Goal: Task Accomplishment & Management: Manage account settings

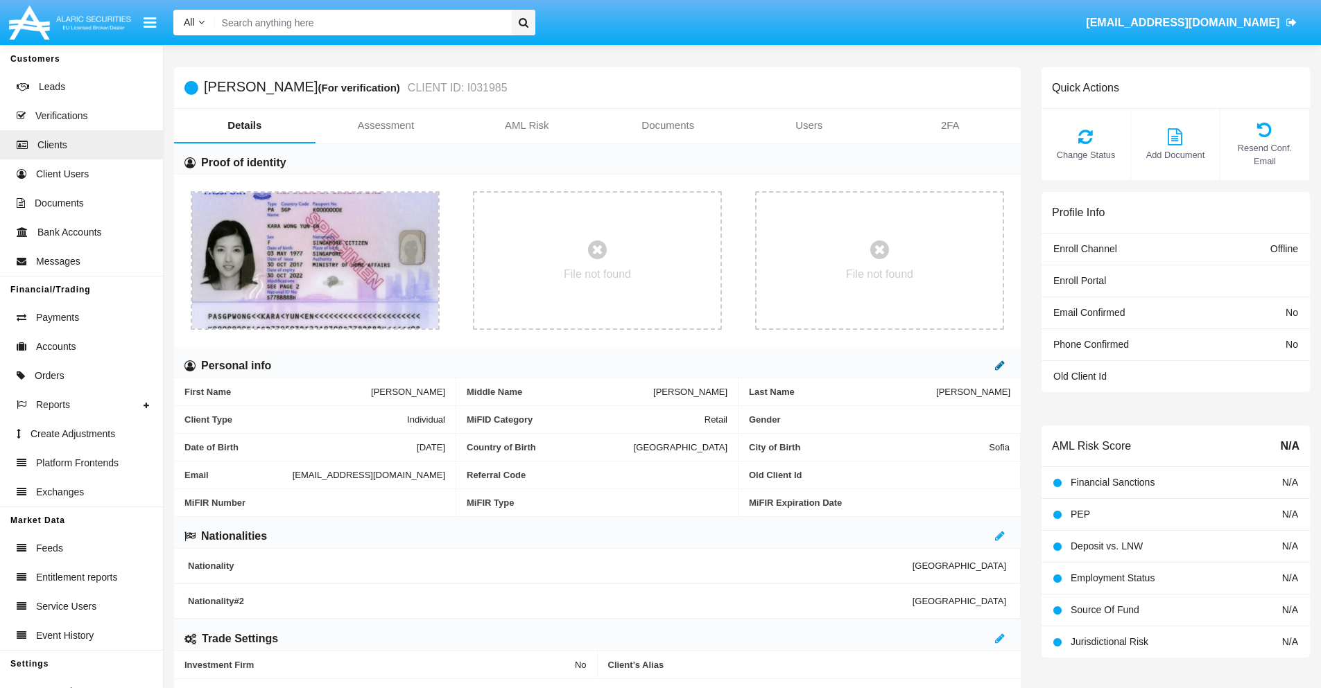
click at [1000, 365] on icon at bounding box center [1000, 365] width 10 height 11
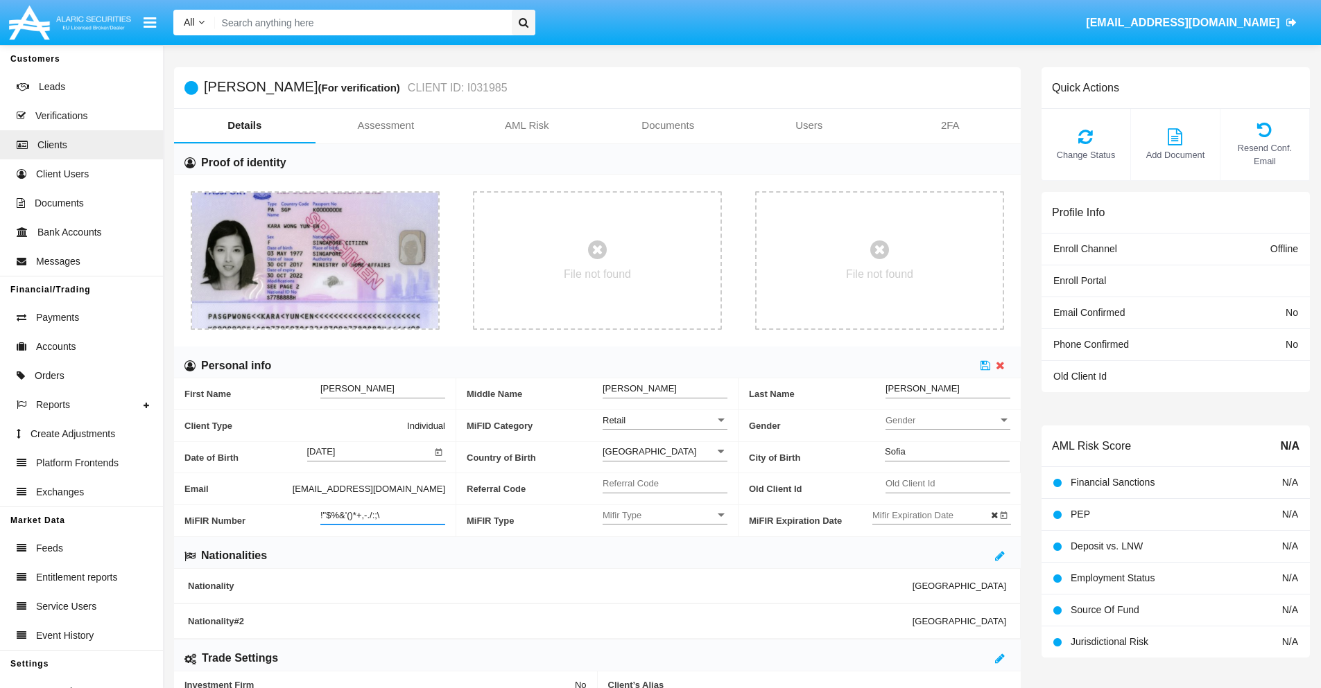
type input "!"$%&'()*+,-./:;\"
click at [985, 365] on icon at bounding box center [985, 365] width 10 height 11
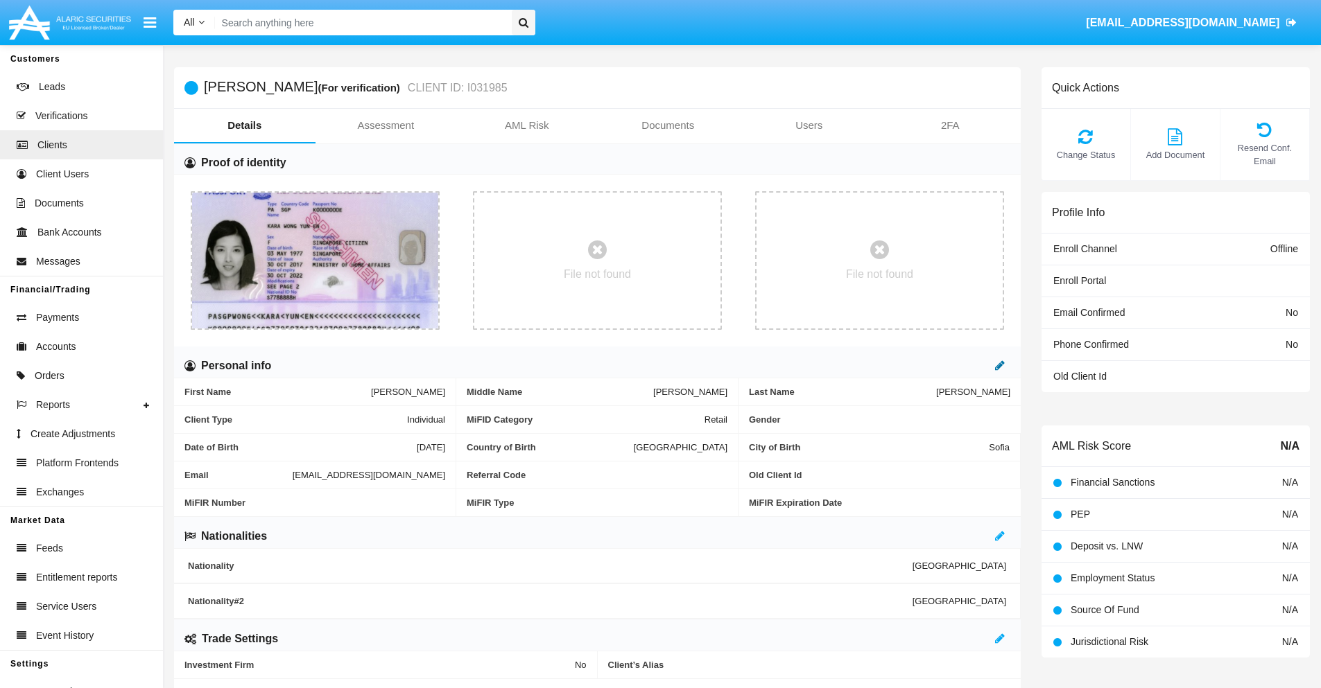
click at [1000, 365] on icon at bounding box center [1000, 365] width 10 height 11
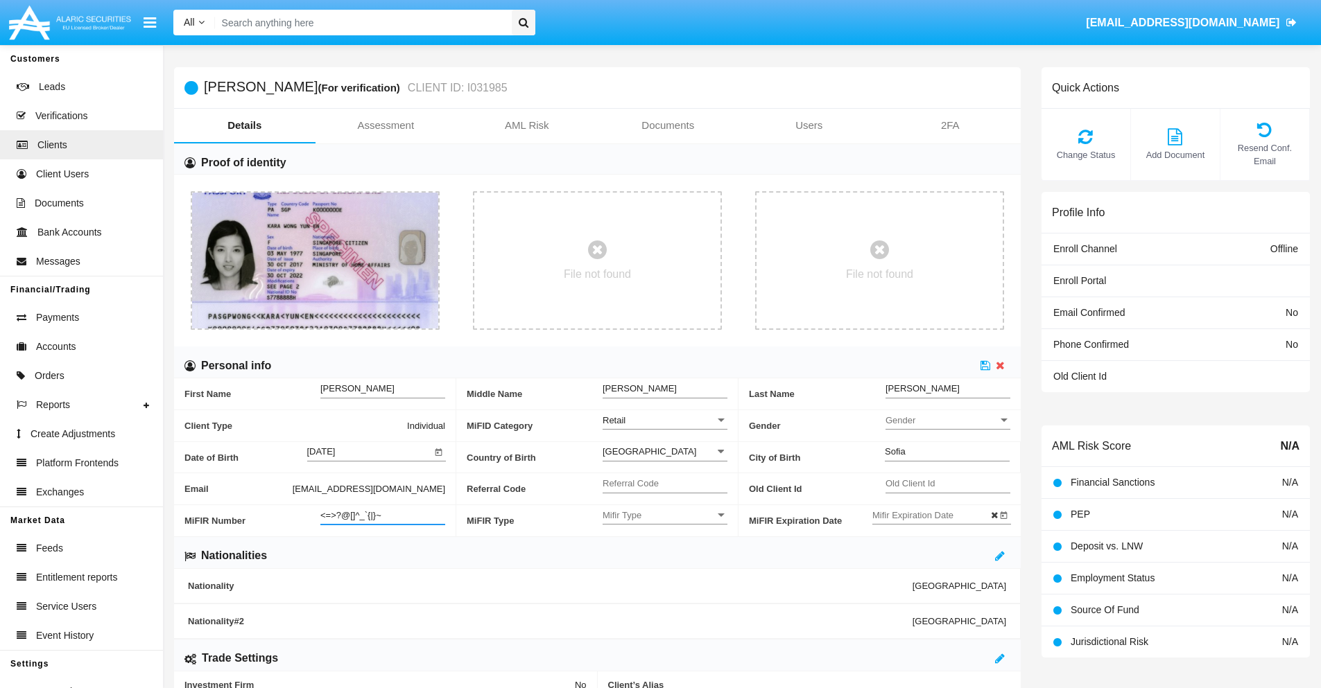
type input "<=>?@[]^_`{|}~"
click at [985, 365] on icon at bounding box center [985, 365] width 10 height 11
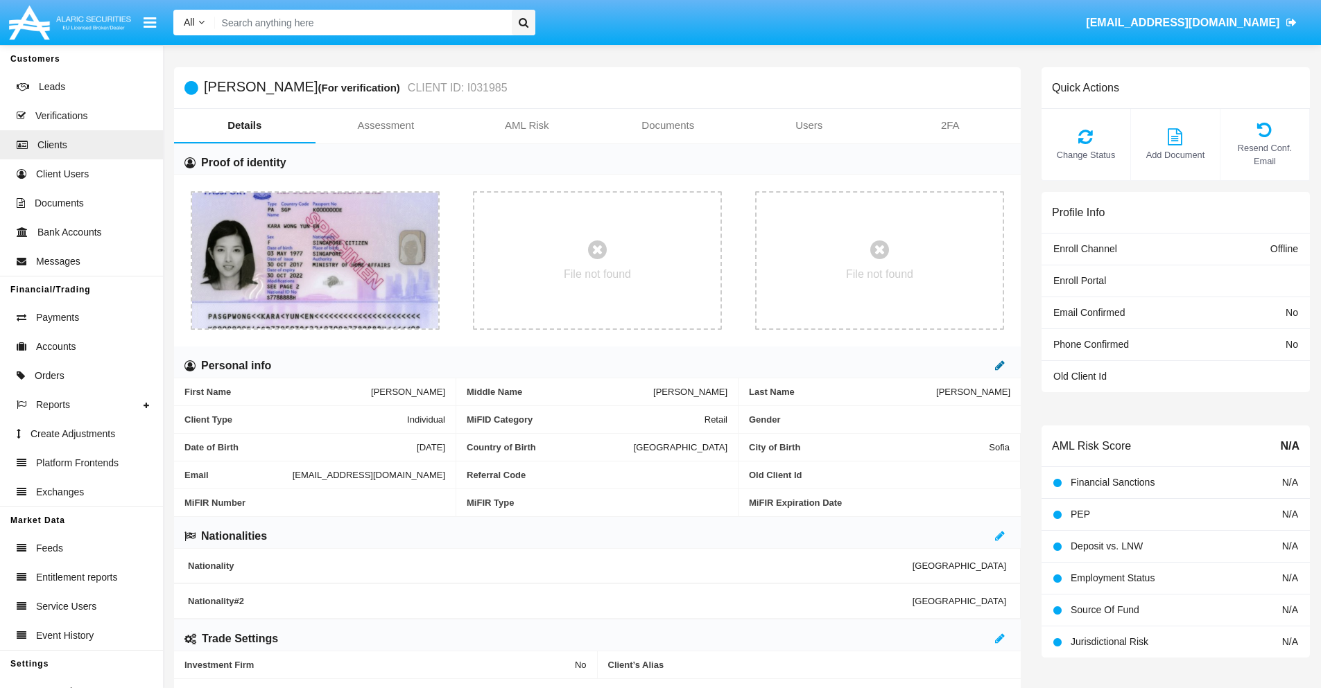
click at [1000, 365] on icon at bounding box center [1000, 365] width 10 height 11
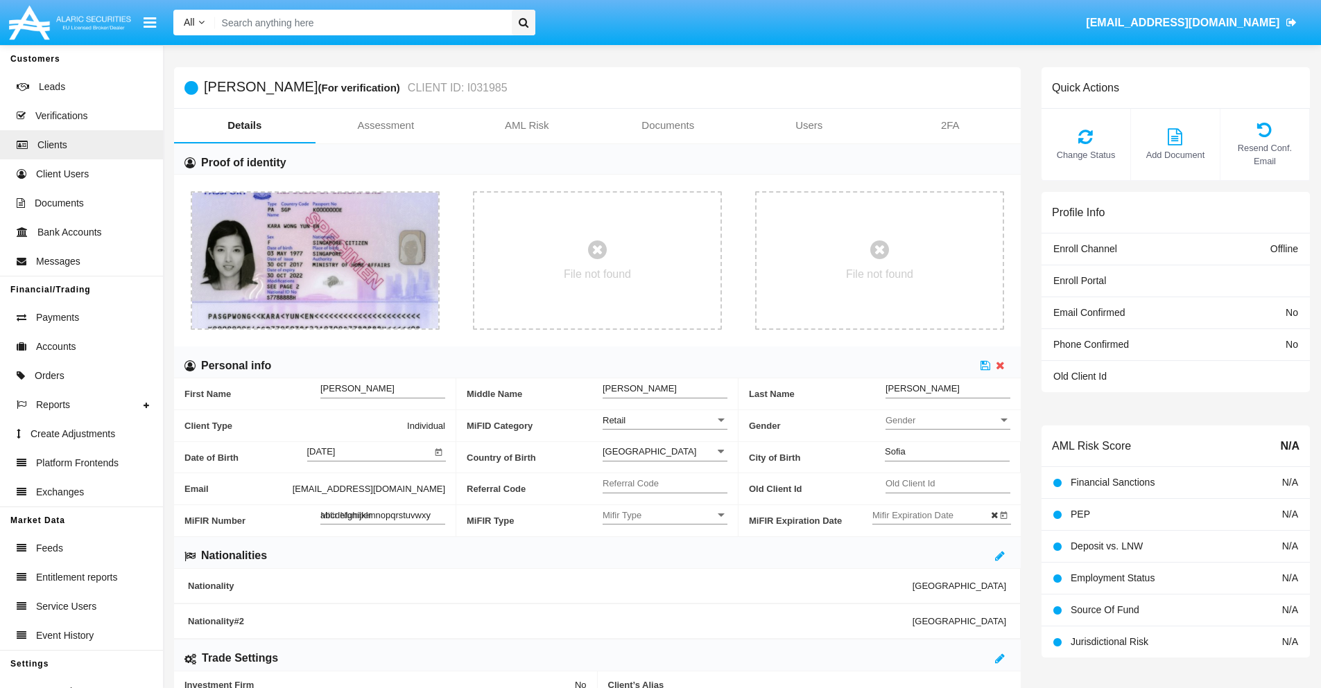
type input "abcdefghijklmnopqrstuvwxyz"
click at [985, 365] on icon at bounding box center [985, 365] width 10 height 11
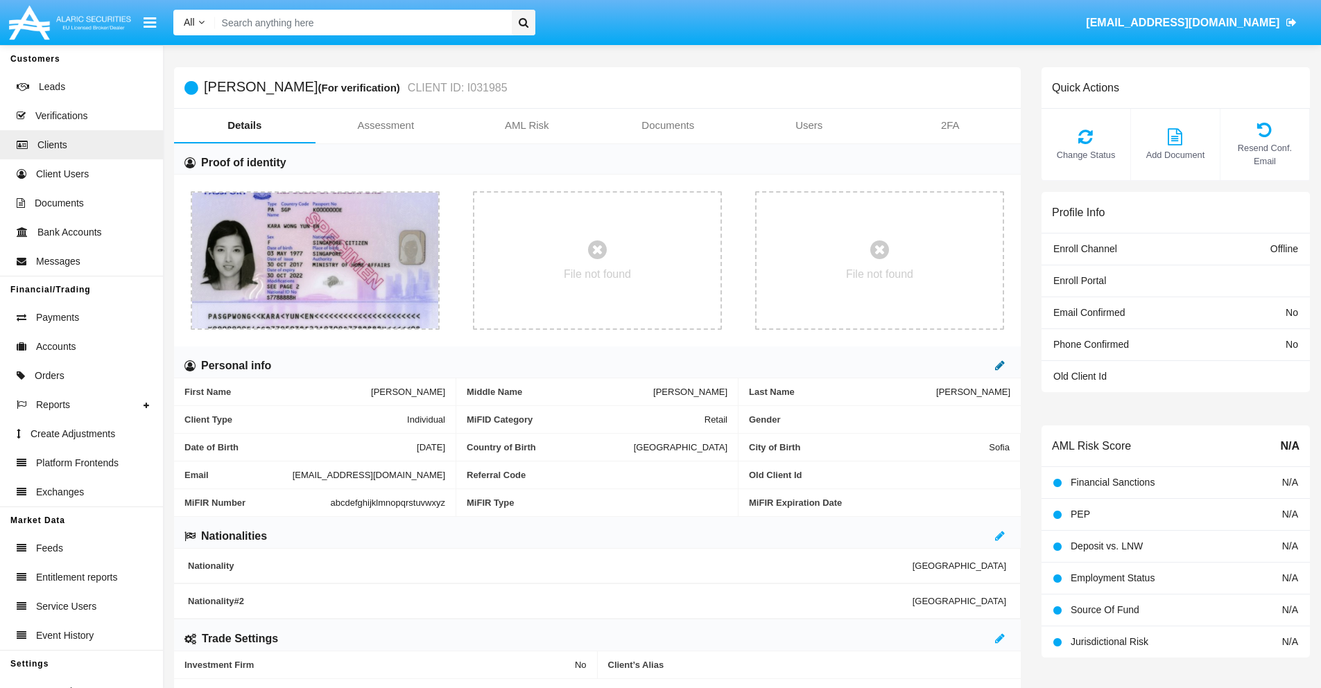
click at [1000, 365] on icon at bounding box center [1000, 365] width 10 height 11
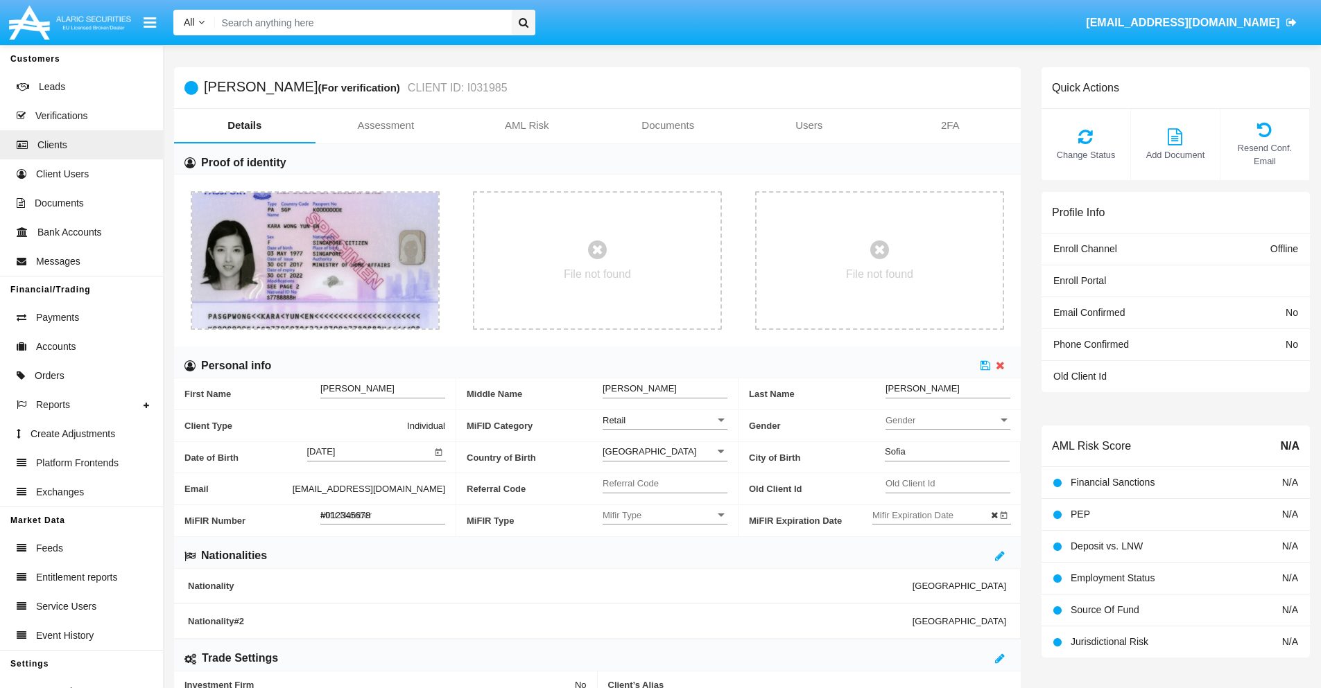
type input "#0123456789"
click at [985, 365] on icon at bounding box center [985, 365] width 10 height 11
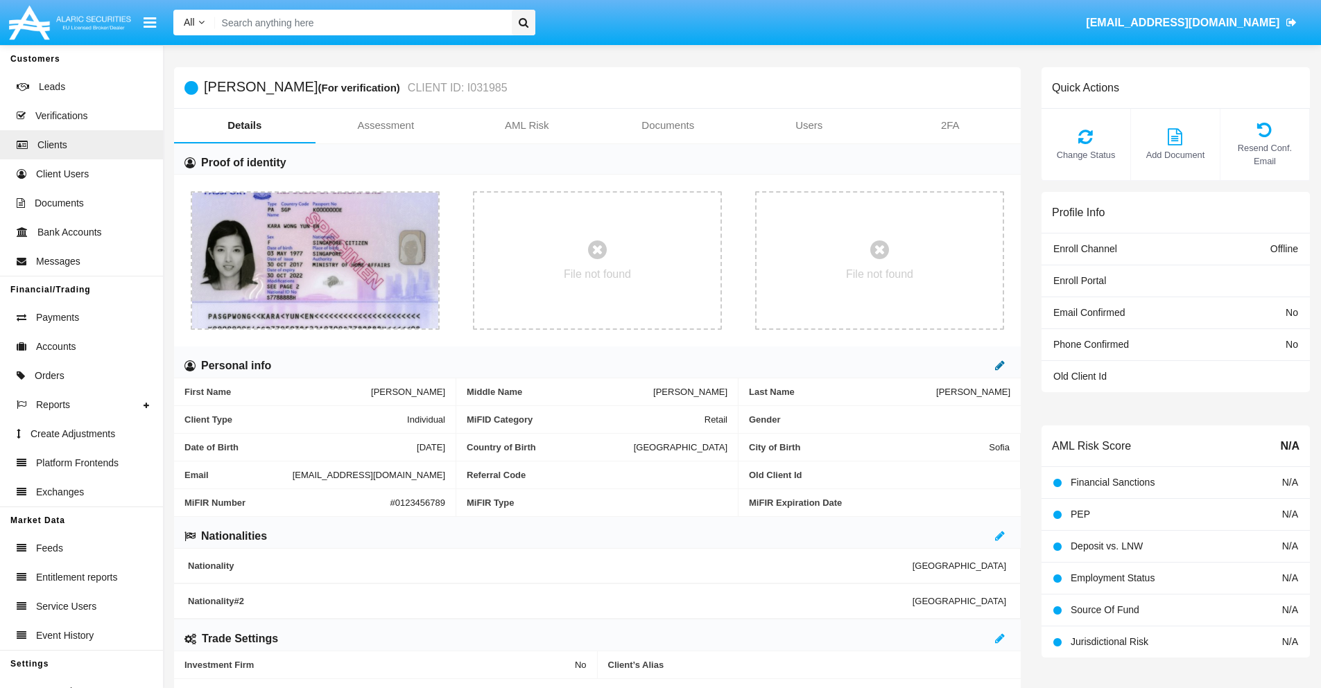
click at [1000, 365] on icon at bounding box center [1000, 365] width 10 height 11
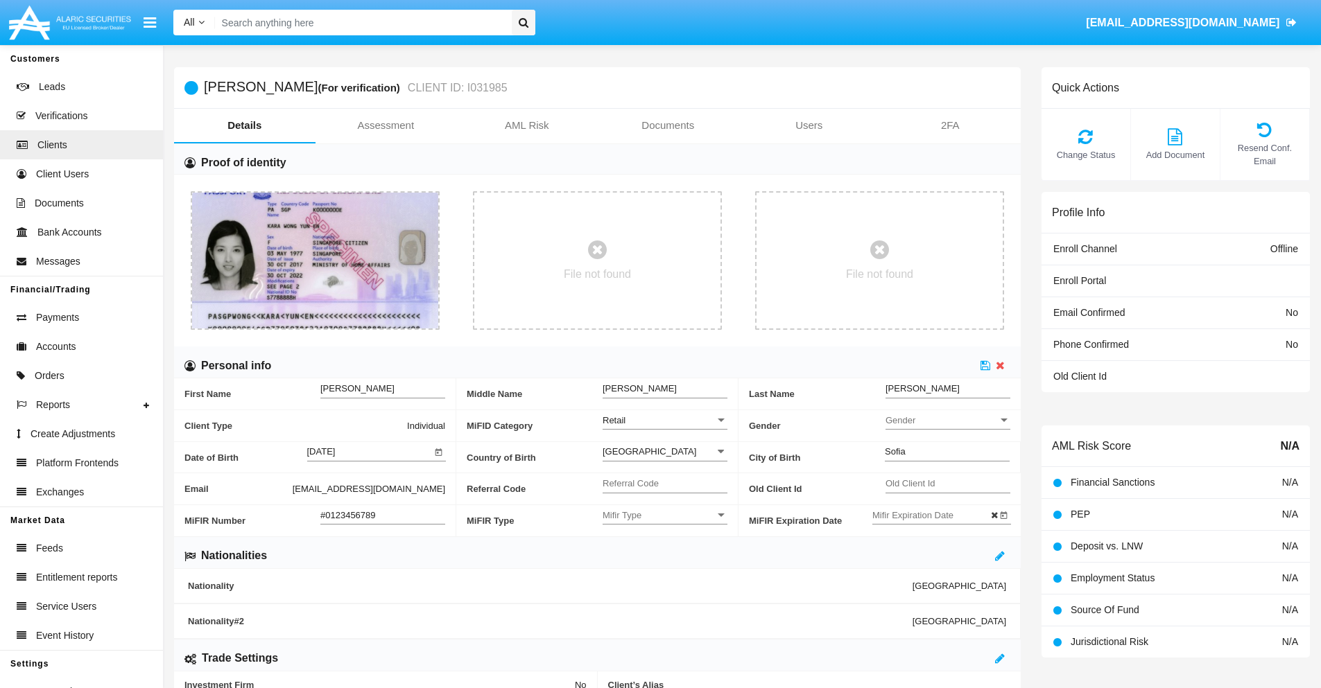
click at [383, 515] on input "#0123456789" at bounding box center [382, 515] width 125 height 12
click at [985, 365] on icon at bounding box center [985, 365] width 10 height 11
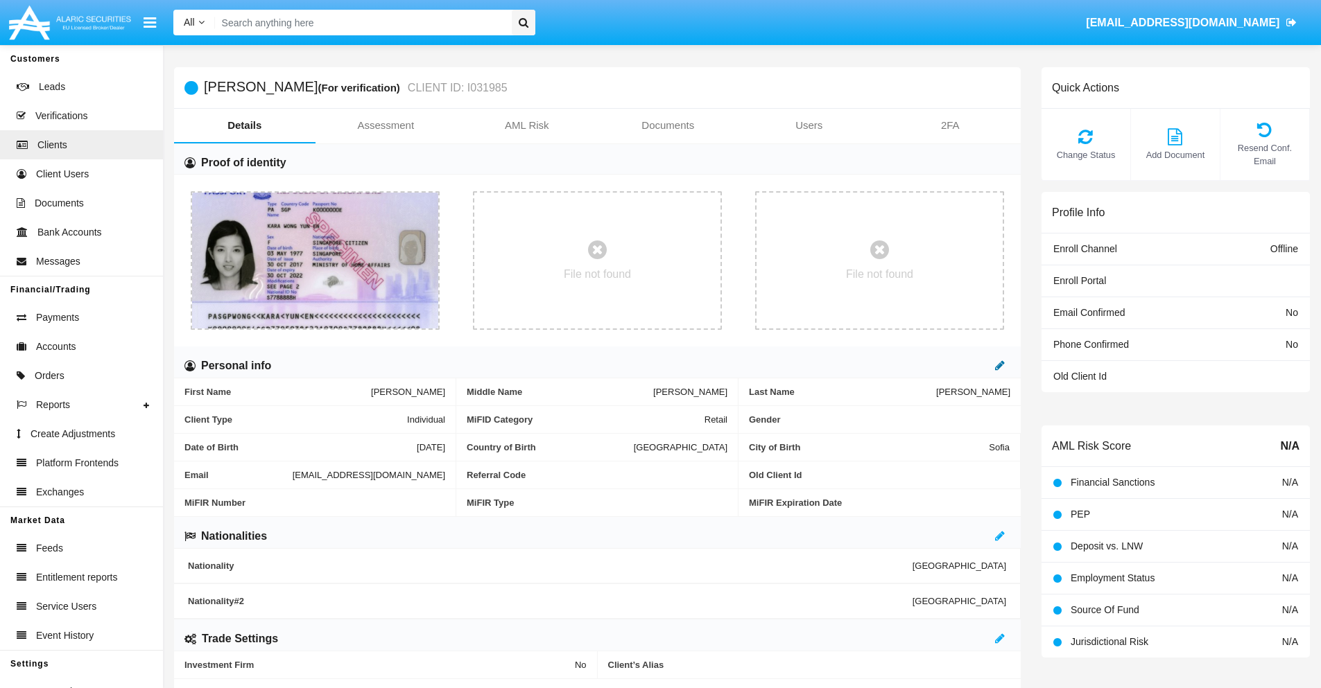
click at [1000, 365] on icon at bounding box center [1000, 365] width 10 height 11
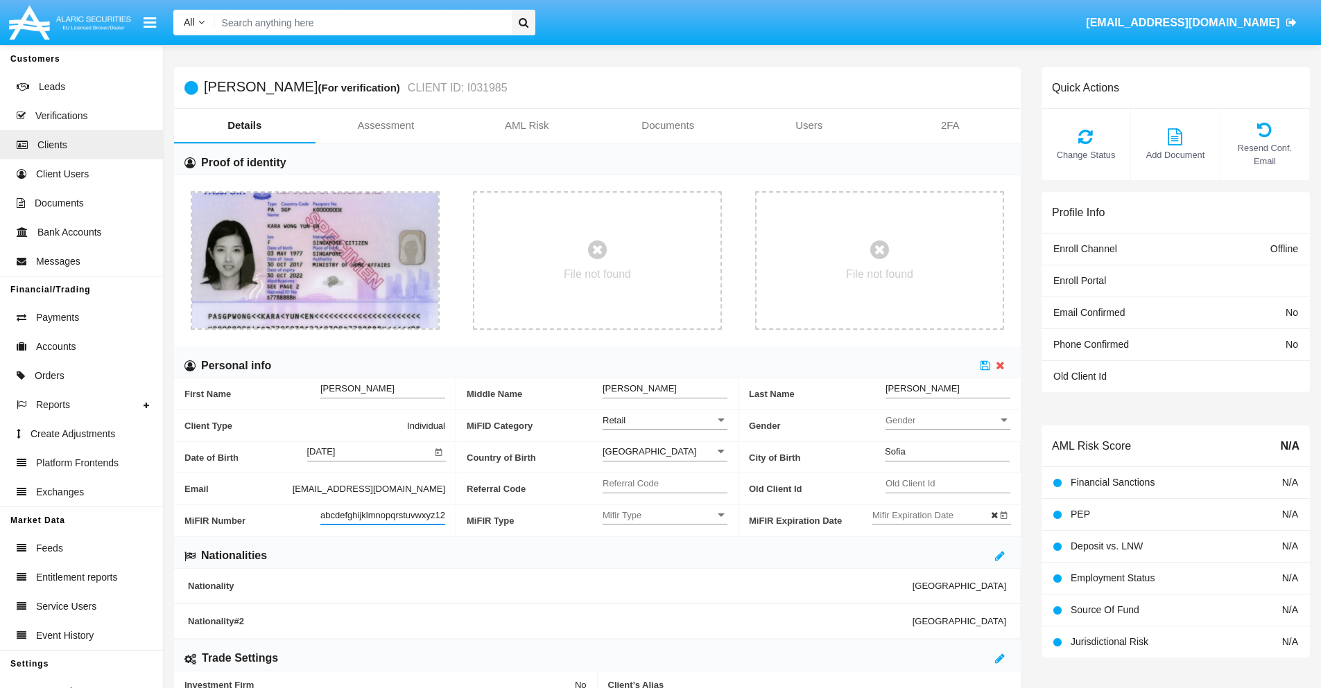
scroll to position [0, 10]
type input "abcdefghijklmnopqrstuvwxyz1234"
click at [985, 365] on icon at bounding box center [985, 365] width 10 height 11
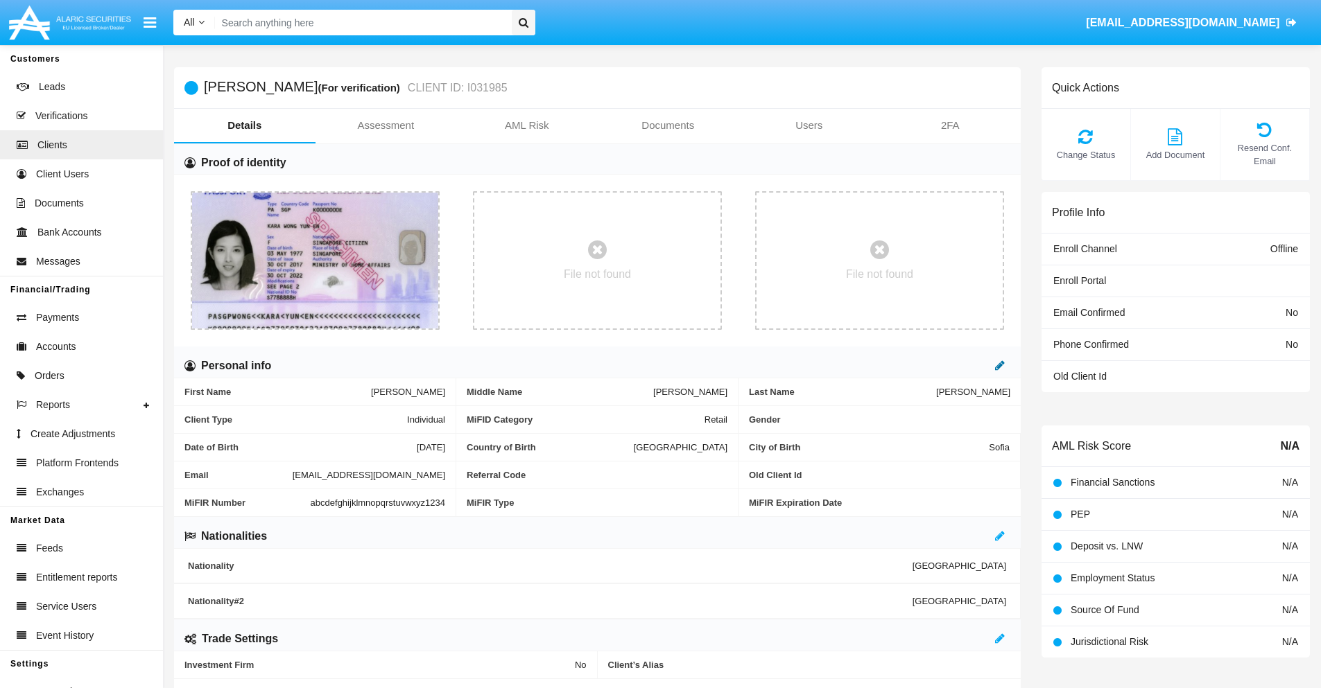
click at [1000, 365] on icon at bounding box center [1000, 365] width 10 height 11
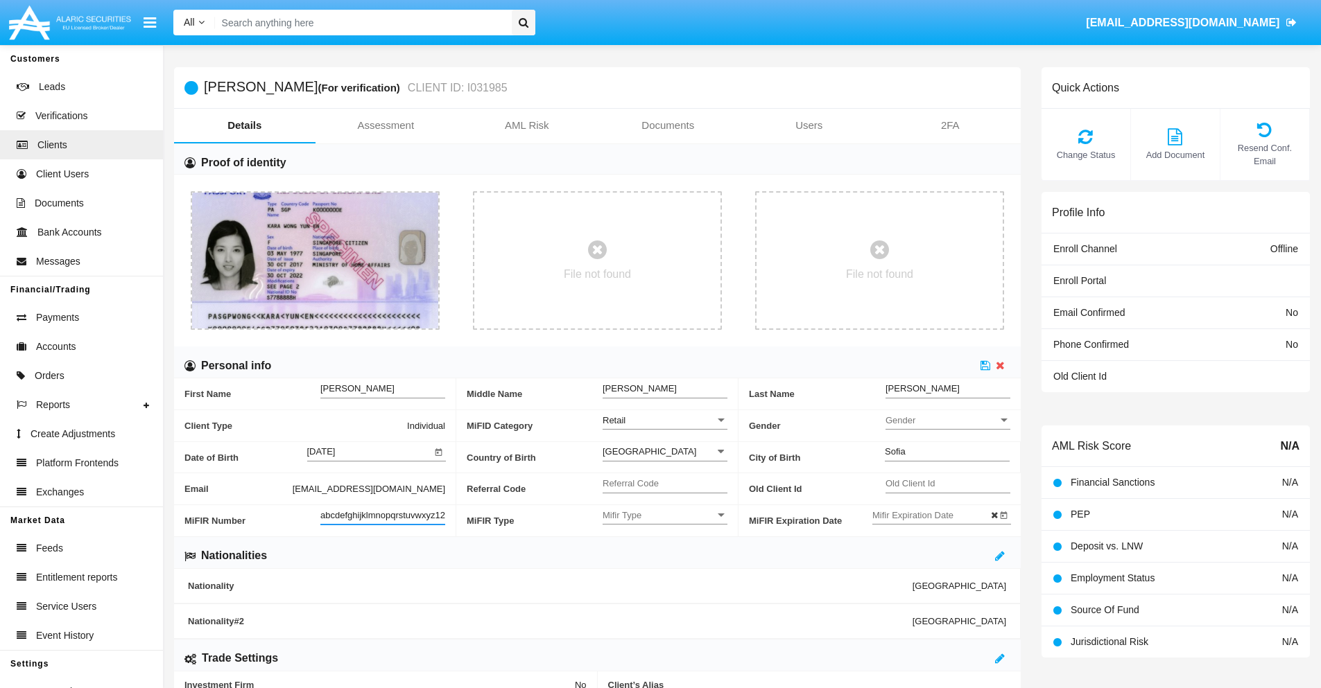
scroll to position [0, 15]
type input "abcdefghijklmnopqrstuvwxyz12345"
click at [985, 365] on icon at bounding box center [985, 365] width 10 height 11
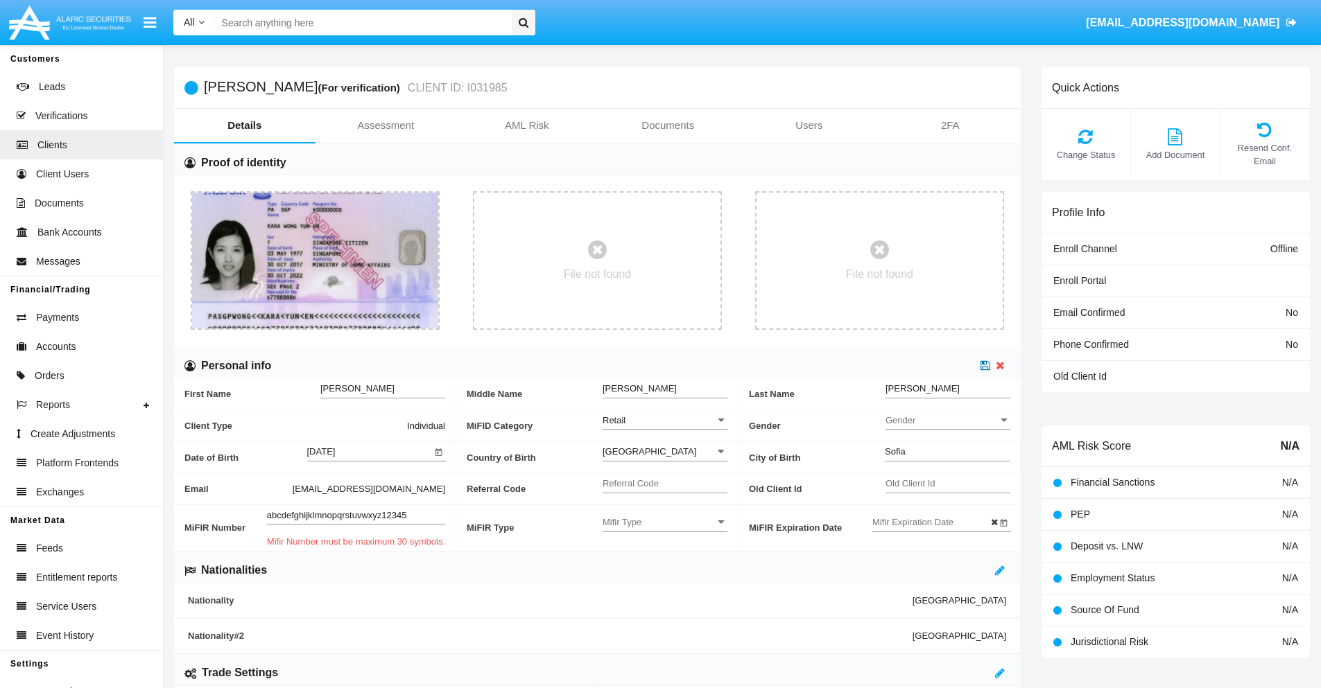
scroll to position [0, 0]
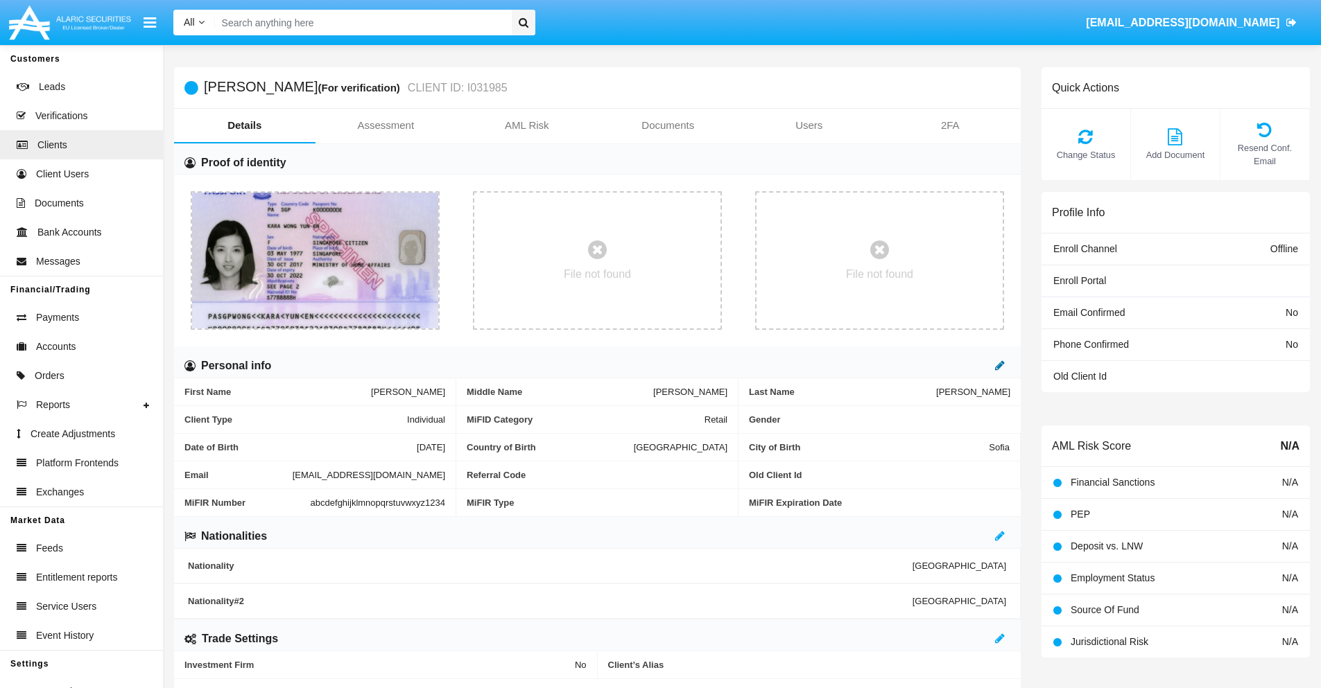
click at [1000, 365] on icon at bounding box center [1000, 365] width 10 height 11
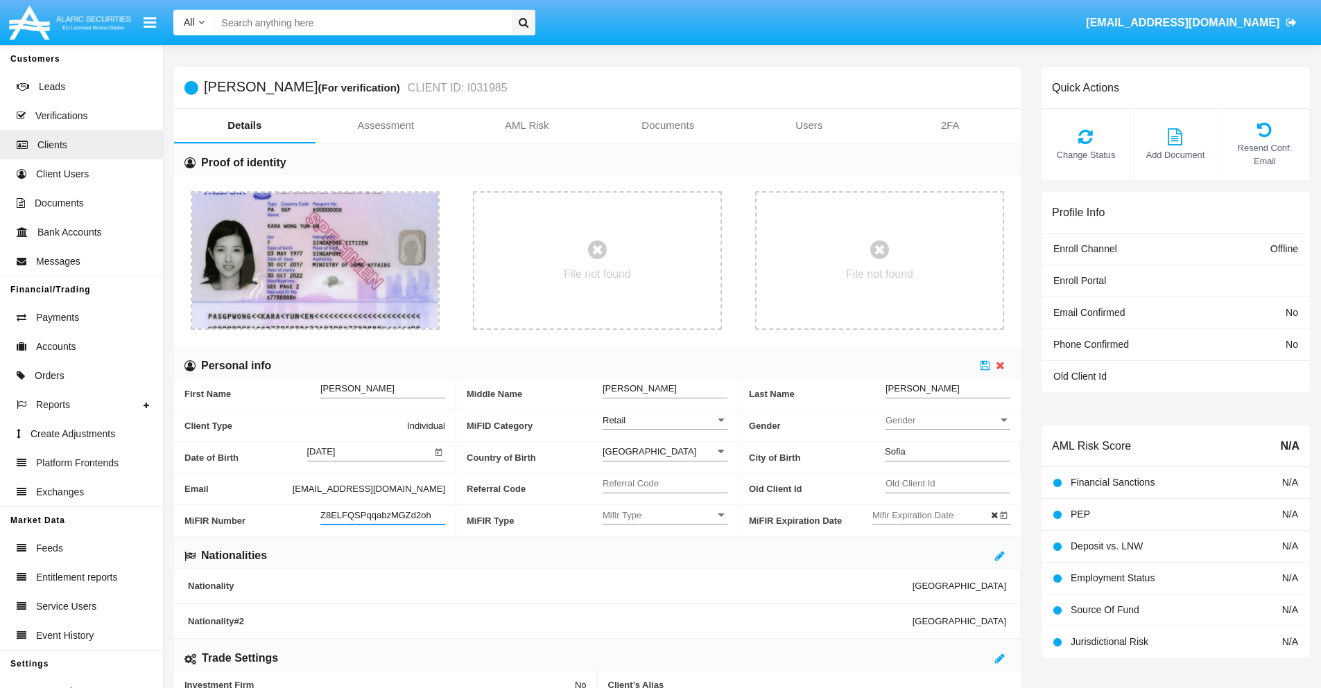
type input "Z8ELFQSPqqabzMGZd2oh"
click at [665, 515] on span "Mifir Type" at bounding box center [658, 515] width 112 height 12
click at [665, 550] on span "CONCAT" at bounding box center [664, 550] width 125 height 27
click at [934, 515] on input "Mifir Expiration Date" at bounding box center [934, 515] width 125 height 12
click at [913, 281] on span "SEP 2025" at bounding box center [902, 282] width 31 height 11
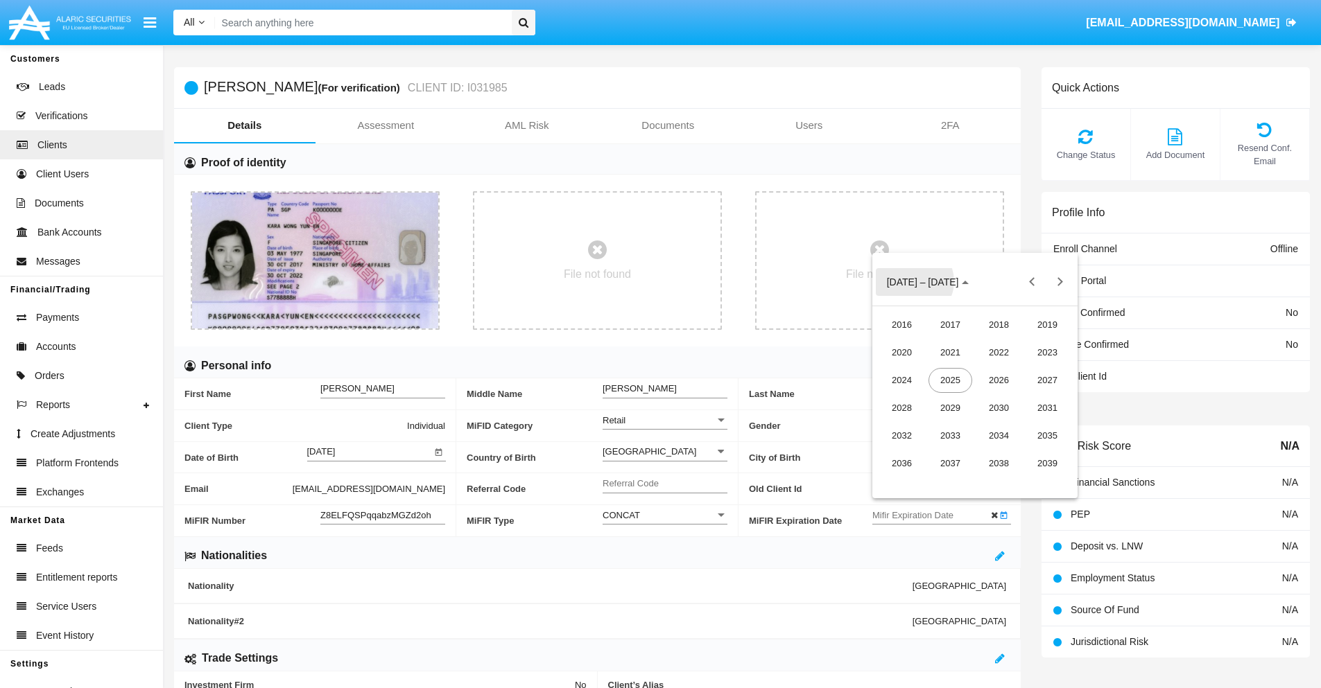
click at [998, 408] on div "2030" at bounding box center [999, 408] width 44 height 25
click at [901, 352] on div "JAN" at bounding box center [902, 352] width 44 height 25
click at [946, 369] on div "1" at bounding box center [946, 369] width 25 height 25
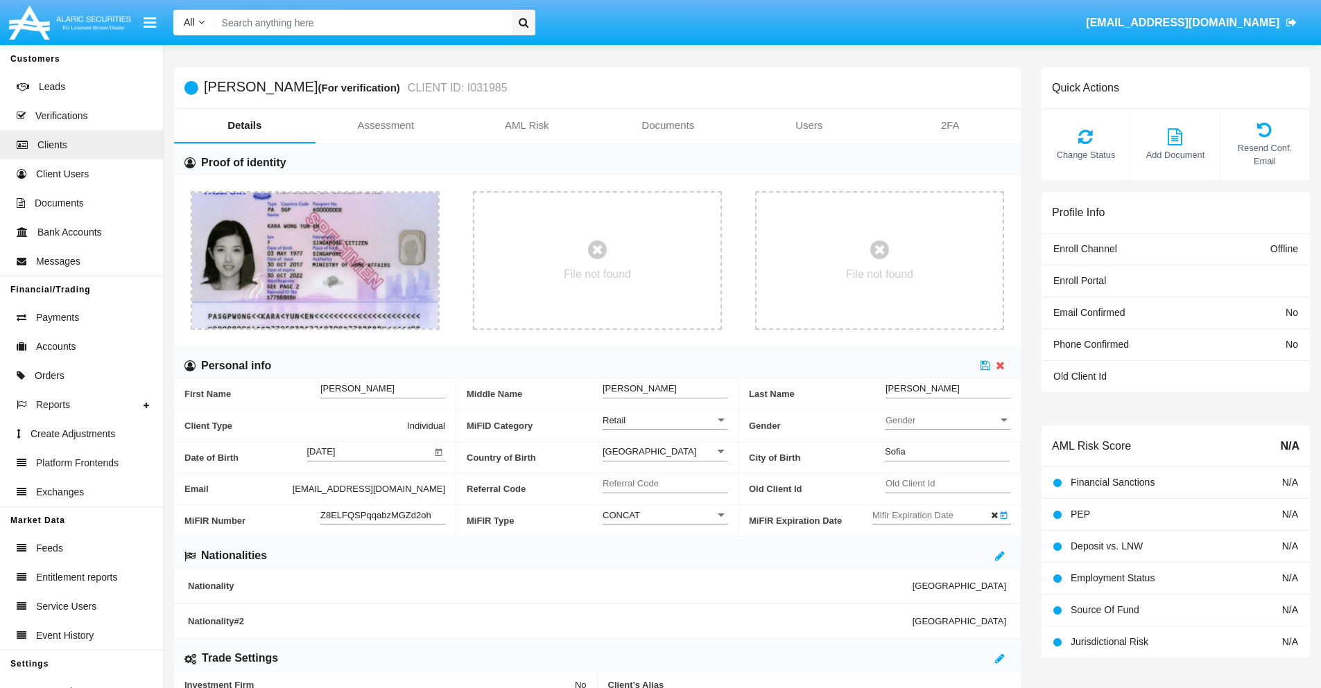
type input "[DATE]"
click at [985, 365] on icon at bounding box center [985, 365] width 10 height 11
